Goal: Task Accomplishment & Management: Use online tool/utility

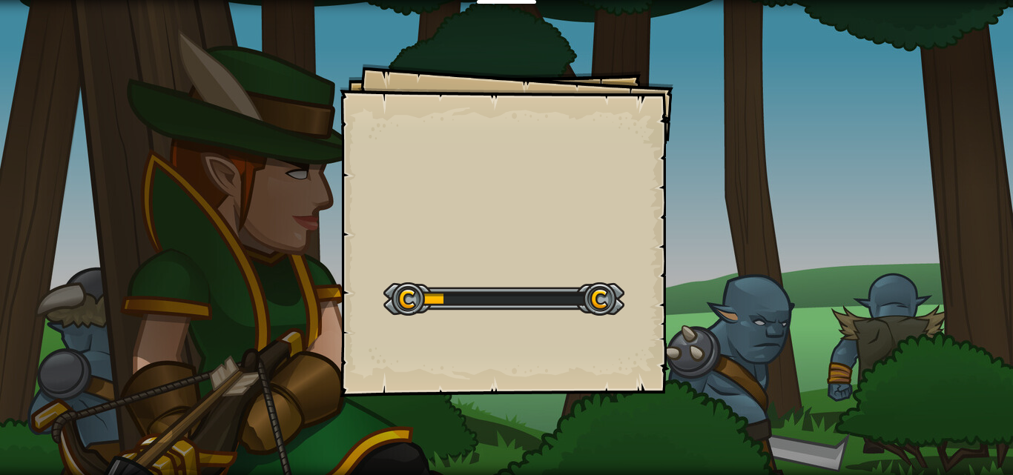
click at [824, 72] on div "Goals Start Level Error al cargar desde el servidor. Intenta refrescar la págin…" at bounding box center [506, 237] width 1013 height 475
click at [453, 262] on div "Goals Start Level Error al cargar desde el servidor. Intenta refrescar la págin…" at bounding box center [506, 231] width 334 height 334
click at [458, 262] on div "Goals Start Level Error al cargar desde el servidor. Intenta refrescar la págin…" at bounding box center [506, 231] width 334 height 334
click at [459, 262] on div "Goals Start Level Error al cargar desde el servidor. Intenta refrescar la págin…" at bounding box center [506, 231] width 334 height 334
click at [460, 262] on div "Goals Start Level Error al cargar desde el servidor. Intenta refrescar la págin…" at bounding box center [506, 231] width 334 height 334
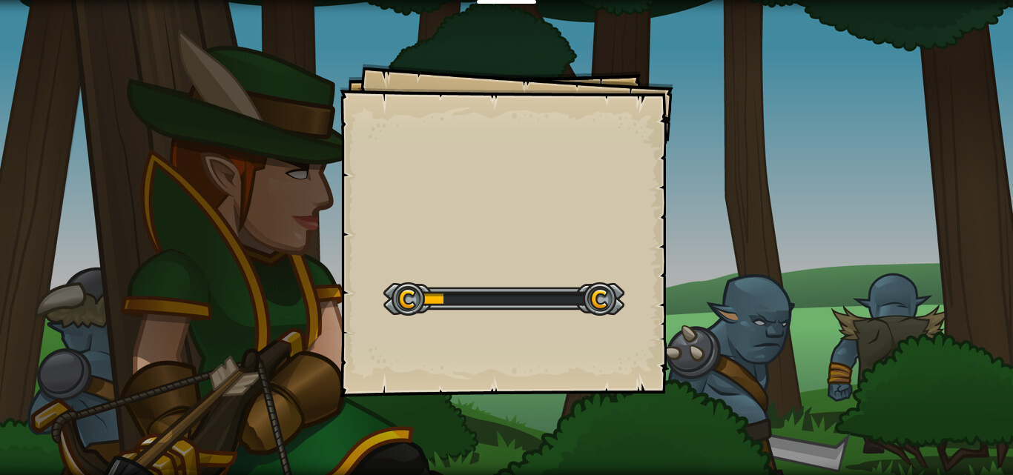
click at [467, 308] on div at bounding box center [503, 298] width 241 height 33
click at [467, 306] on div at bounding box center [503, 298] width 241 height 33
